Goal: Task Accomplishment & Management: Use online tool/utility

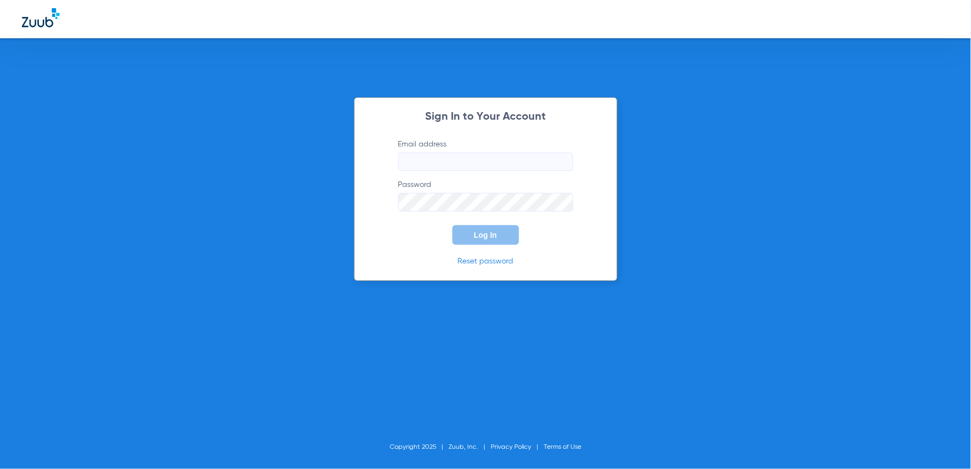
type input "[EMAIL_ADDRESS][DOMAIN_NAME]"
click at [483, 233] on span "Log In" at bounding box center [485, 235] width 23 height 9
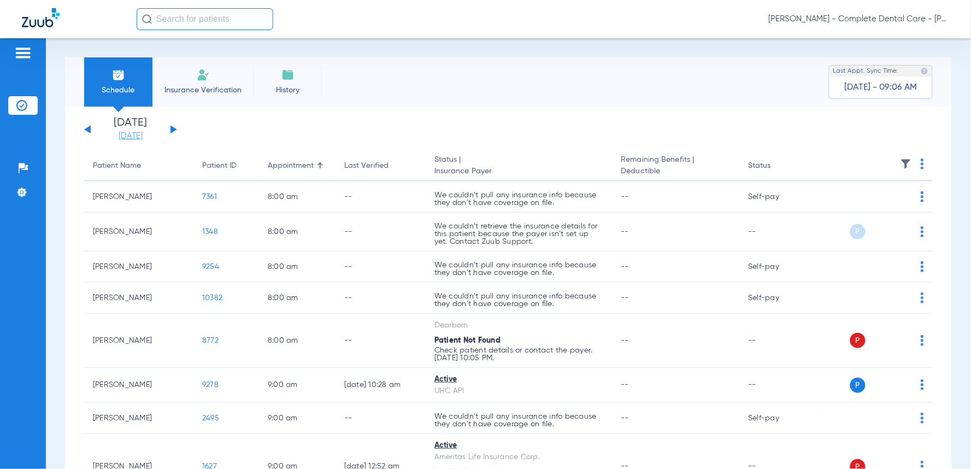
click at [127, 131] on link "[DATE]" at bounding box center [131, 136] width 66 height 11
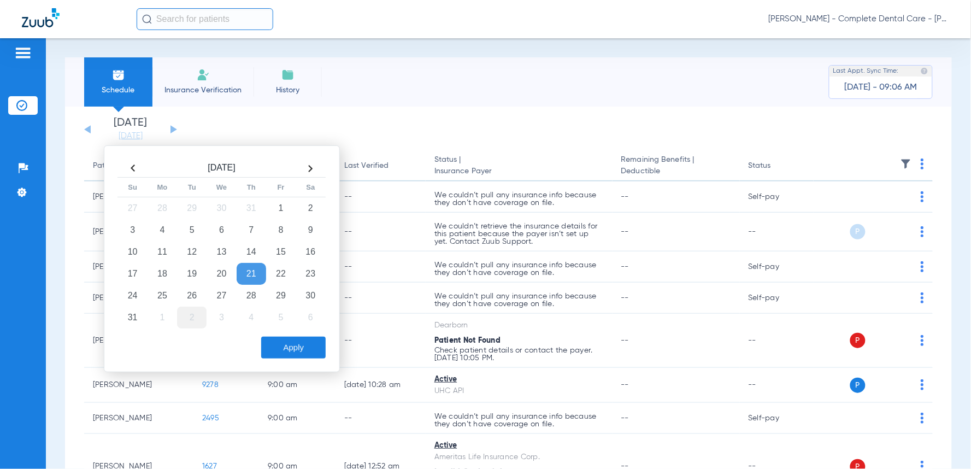
click at [192, 318] on td "2" at bounding box center [192, 318] width 30 height 22
click at [307, 346] on button "Apply" at bounding box center [293, 348] width 64 height 22
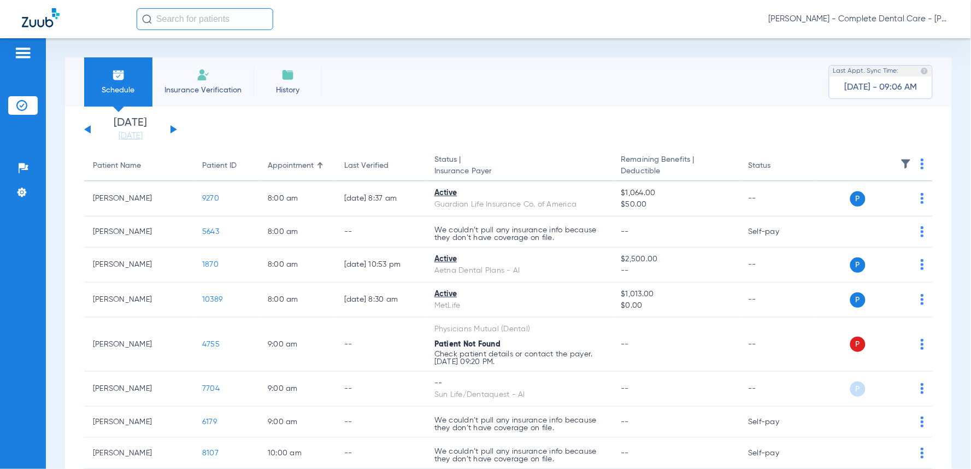
click at [921, 166] on img at bounding box center [922, 164] width 3 height 11
click at [867, 207] on span "Verify All" at bounding box center [874, 207] width 66 height 8
